Goal: Consume media (video, audio)

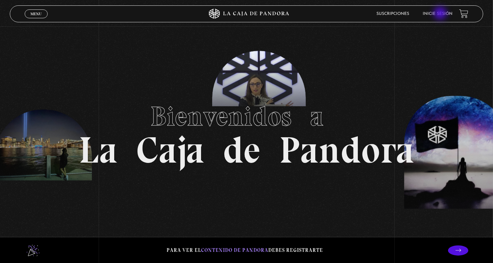
click at [441, 14] on link "Inicie sesión" at bounding box center [438, 14] width 30 height 4
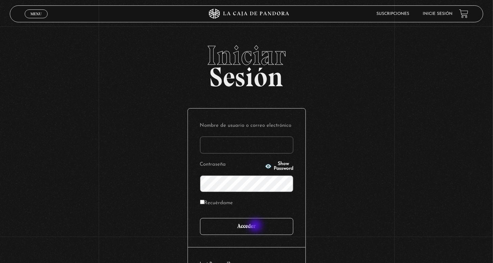
type input "nery"
click at [256, 226] on input "Acceder" at bounding box center [246, 226] width 93 height 17
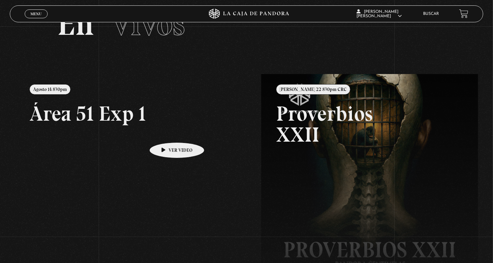
scroll to position [34, 0]
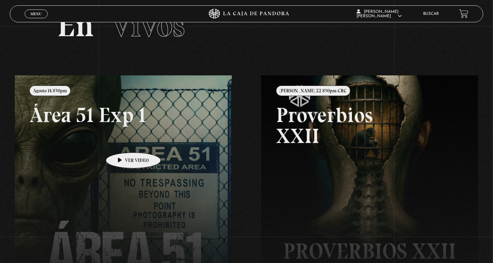
click at [123, 142] on link at bounding box center [261, 206] width 493 height 263
